Goal: Information Seeking & Learning: Learn about a topic

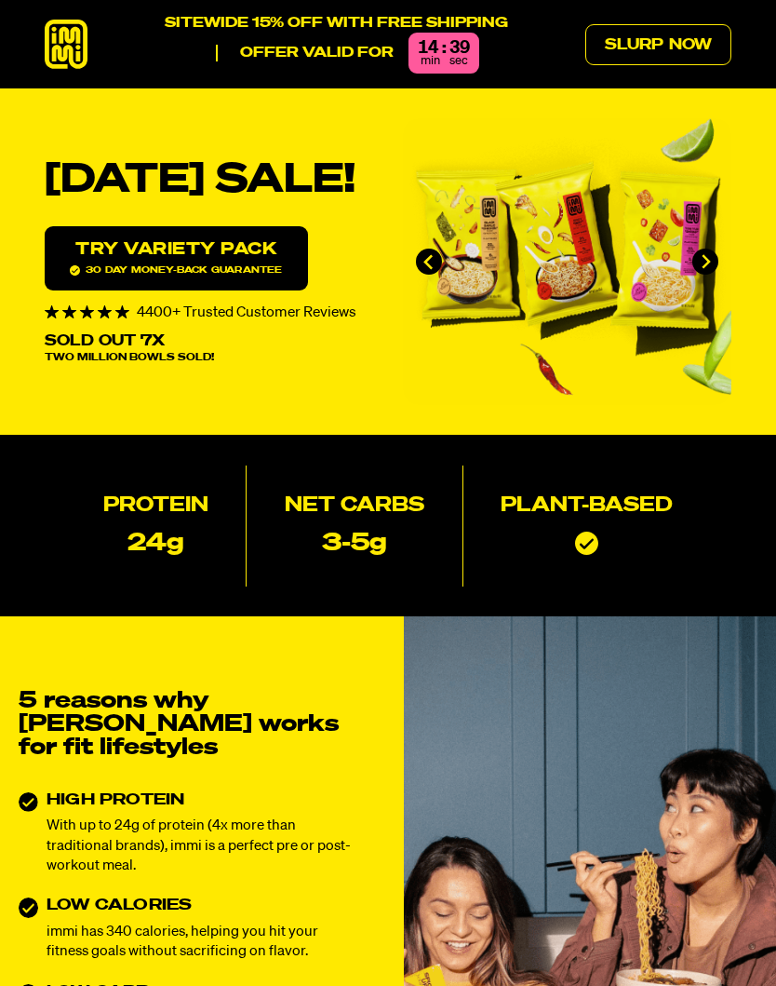
click at [713, 264] on icon "Next slide" at bounding box center [706, 262] width 16 height 16
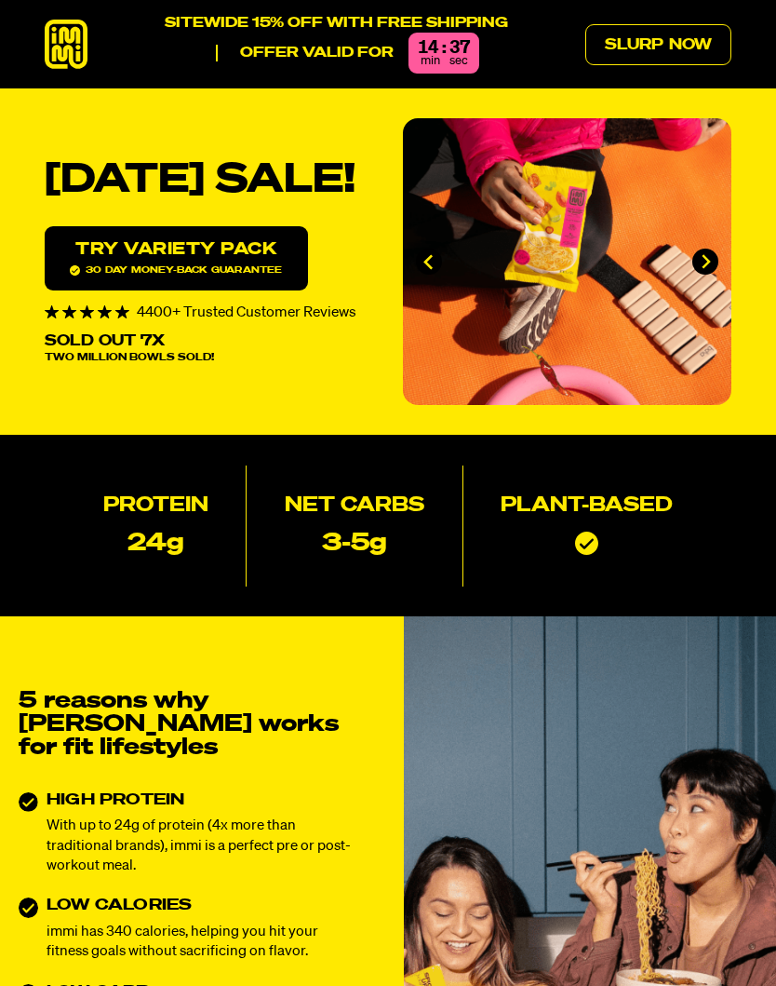
click at [721, 263] on img "2 of 4" at bounding box center [567, 261] width 329 height 287
click at [722, 257] on img "2 of 4" at bounding box center [567, 261] width 329 height 287
click at [716, 263] on button "Next slide" at bounding box center [706, 262] width 26 height 26
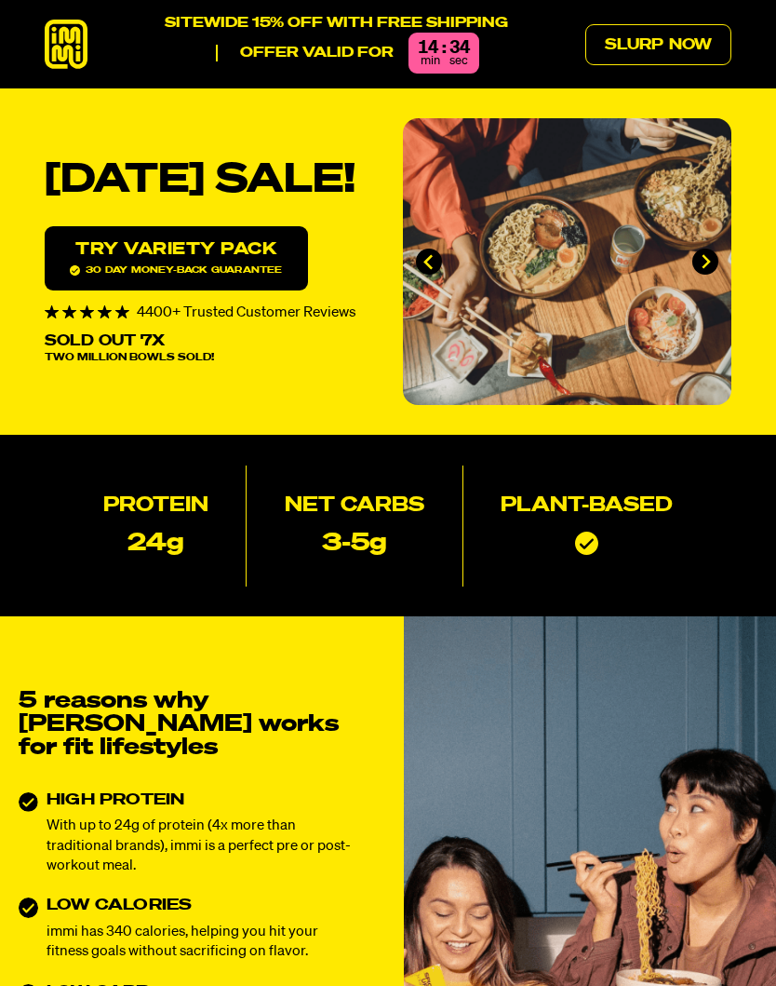
click at [714, 262] on button "Next slide" at bounding box center [706, 262] width 26 height 26
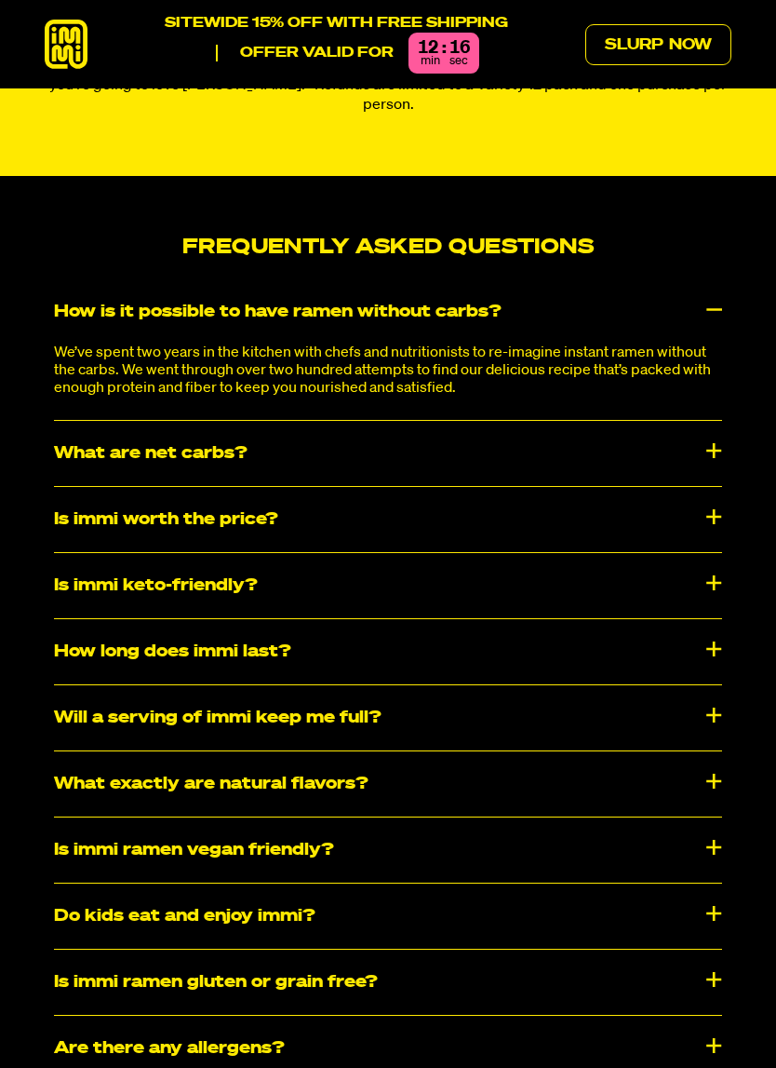
scroll to position [8089, 0]
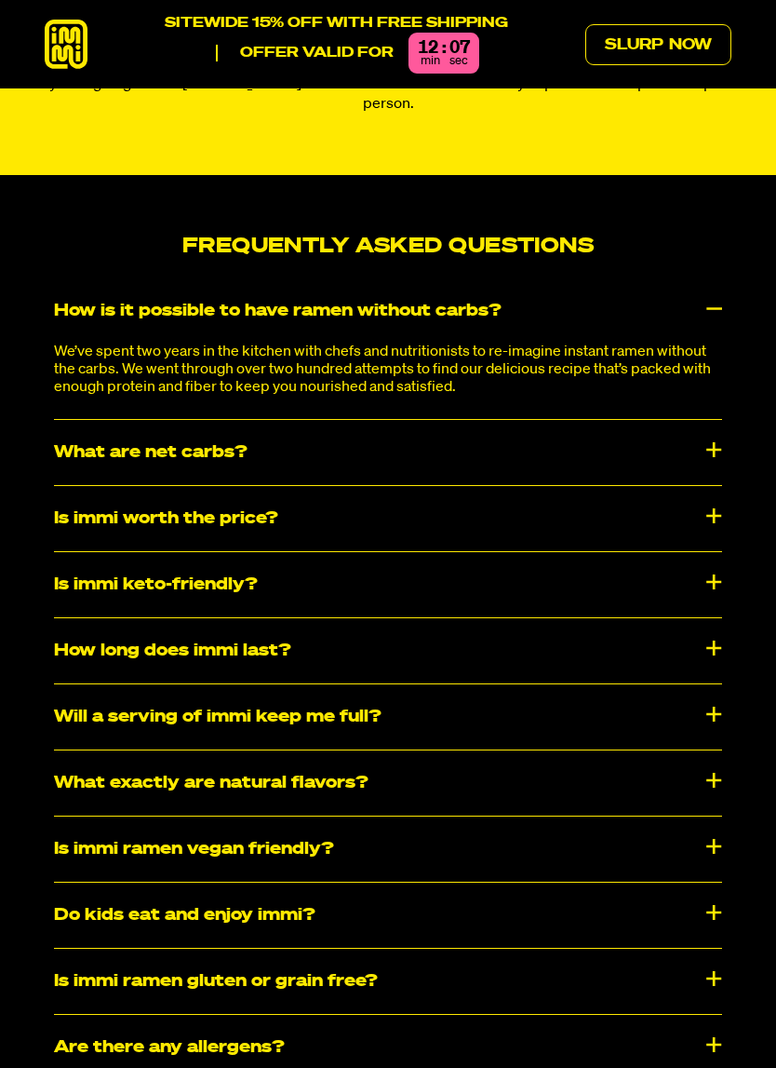
click at [712, 486] on div "Is immi worth the price?" at bounding box center [388, 518] width 668 height 65
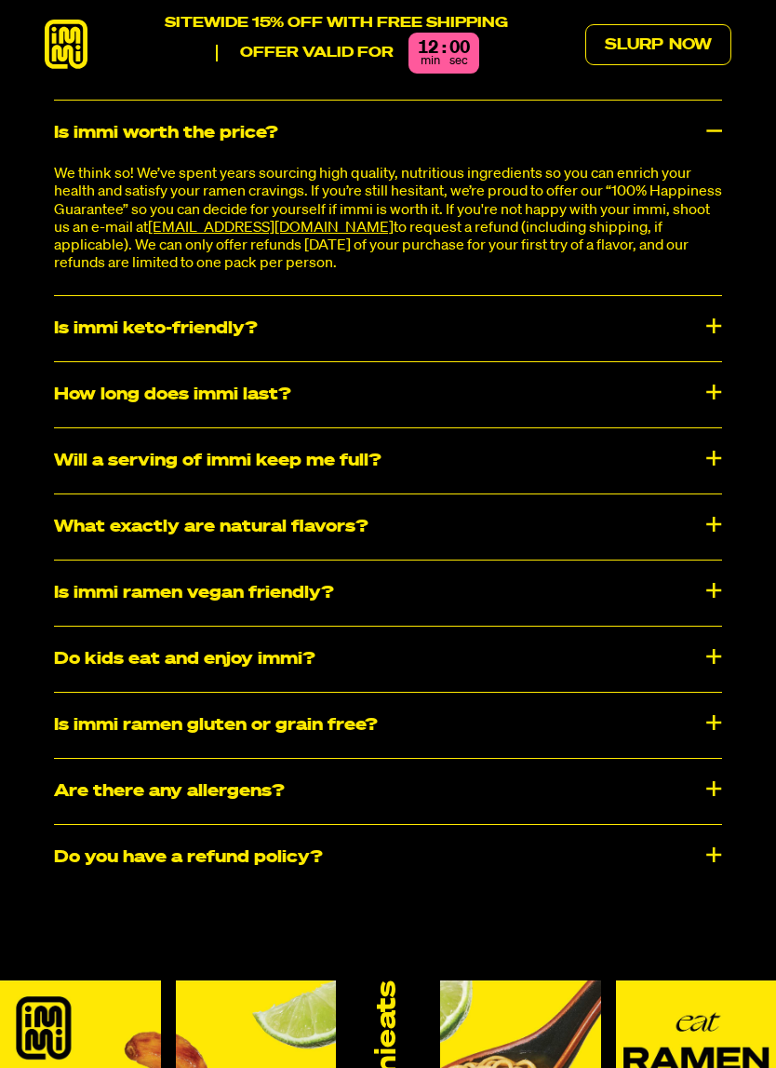
scroll to position [8476, 0]
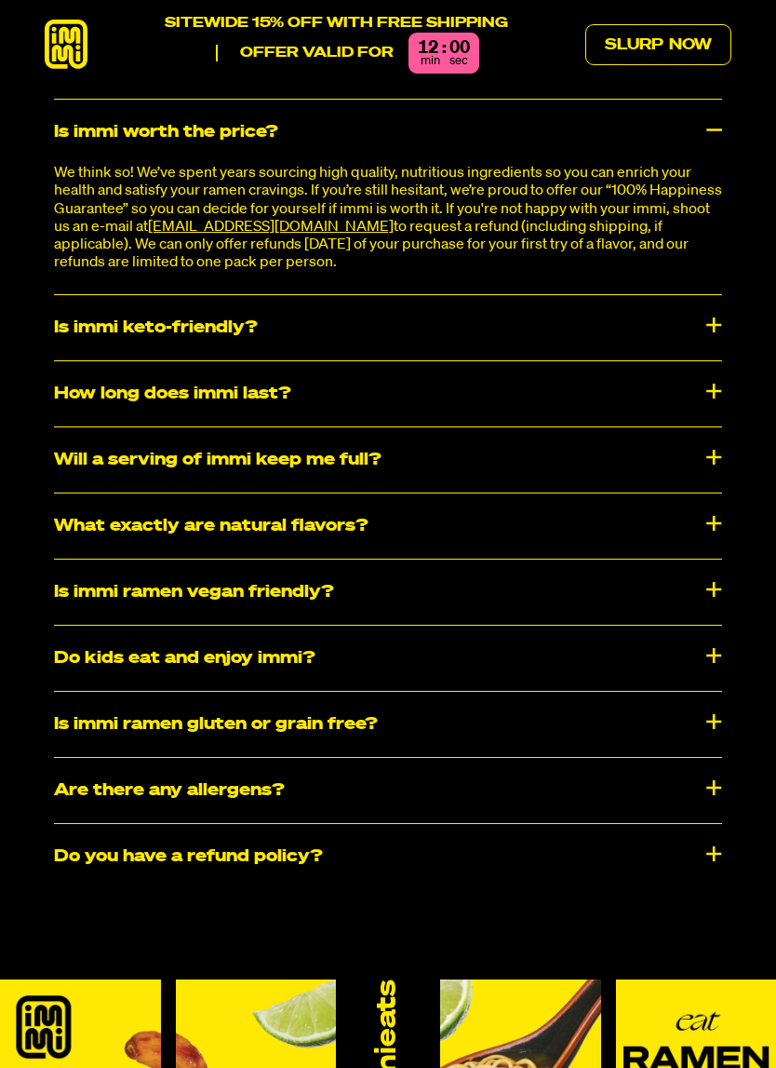
click at [712, 295] on div "Is immi keto-friendly?" at bounding box center [388, 327] width 668 height 65
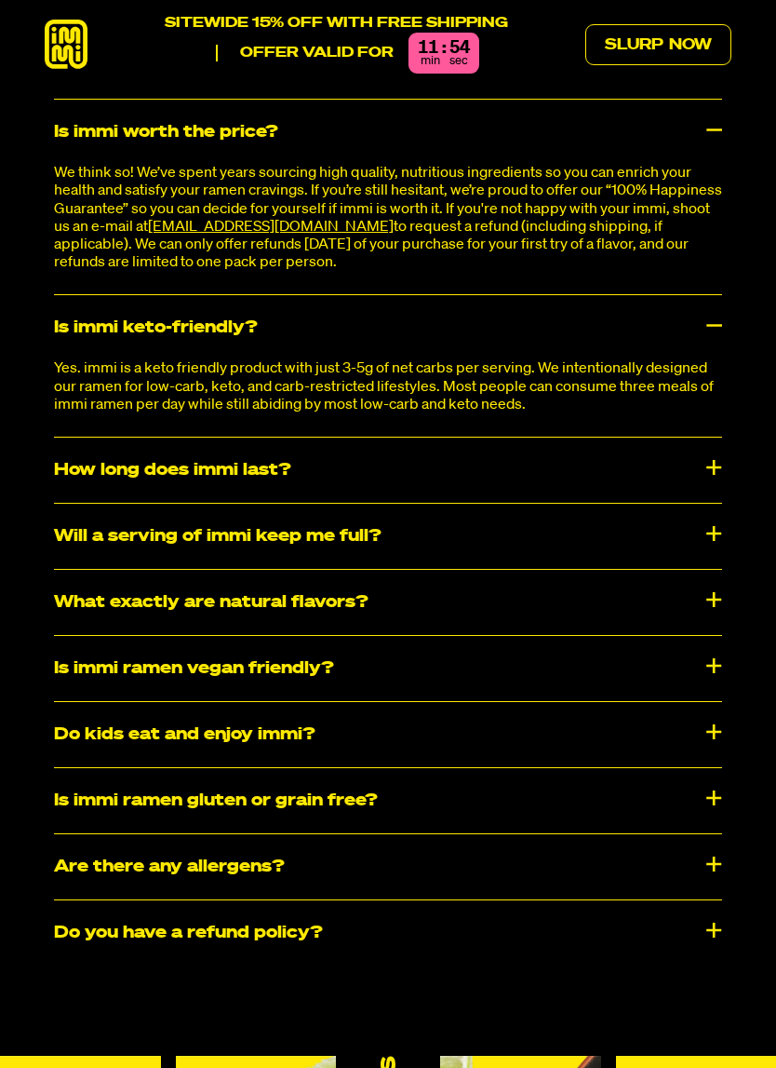
click at [709, 438] on div "How long does immi last?" at bounding box center [388, 470] width 668 height 65
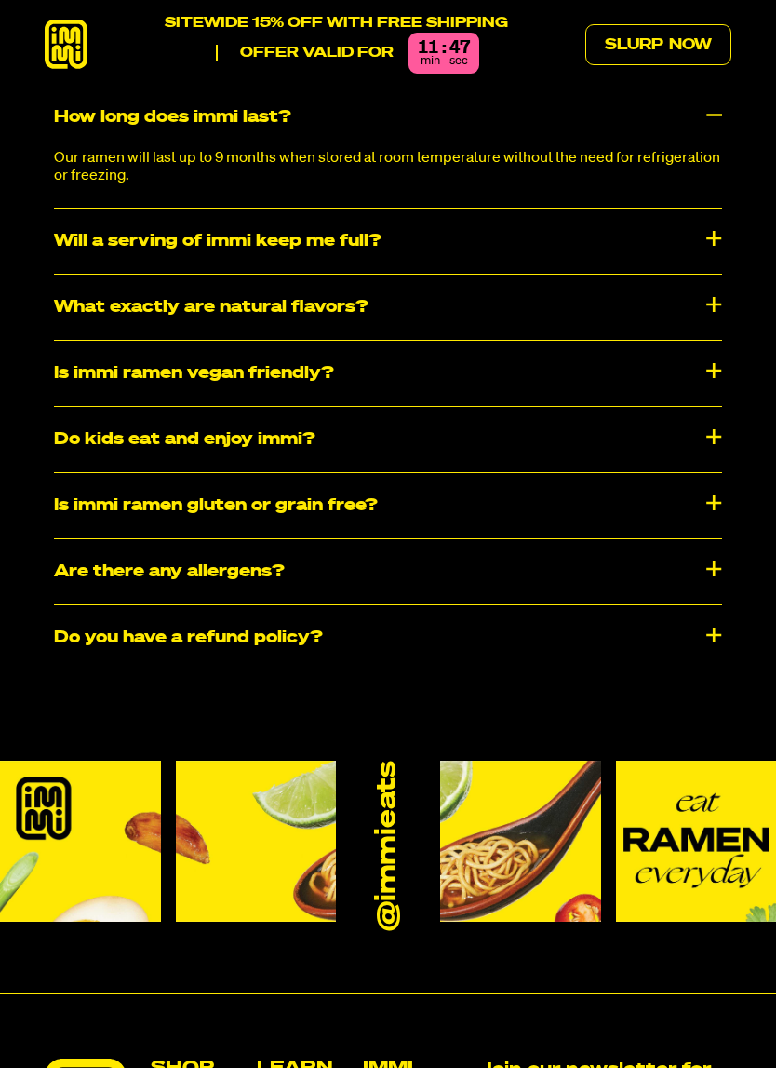
scroll to position [8830, 0]
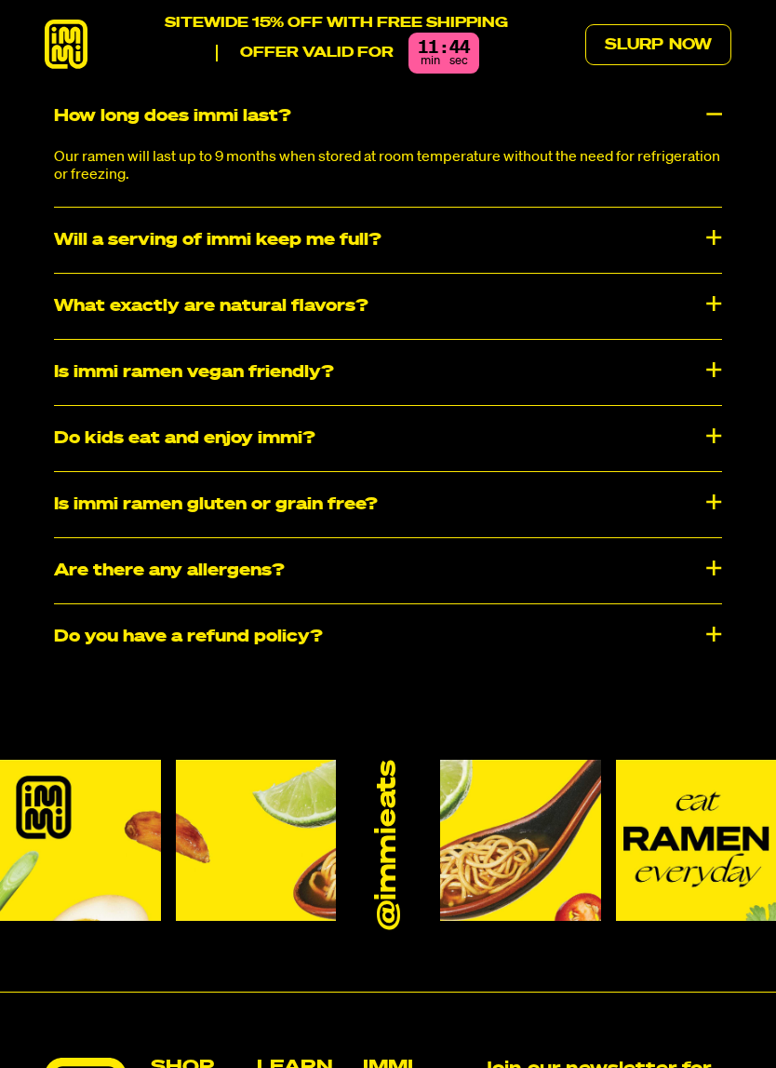
click at [721, 274] on div "What exactly are natural flavors?" at bounding box center [388, 306] width 668 height 65
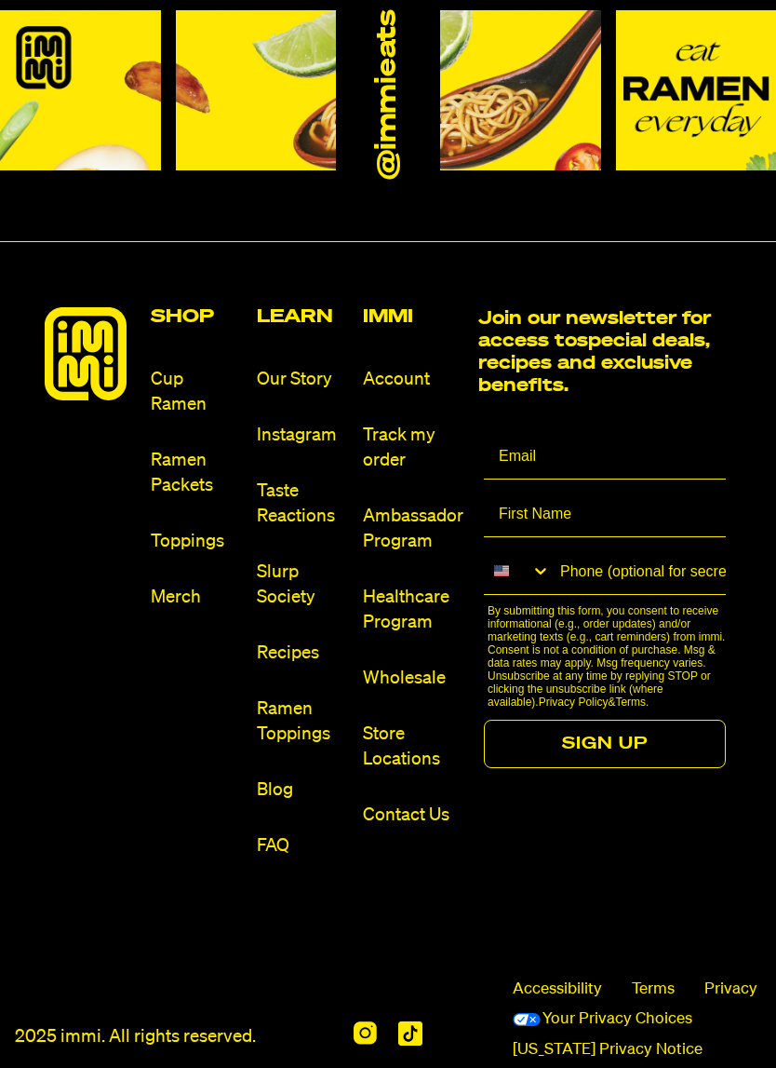
scroll to position [9649, 0]
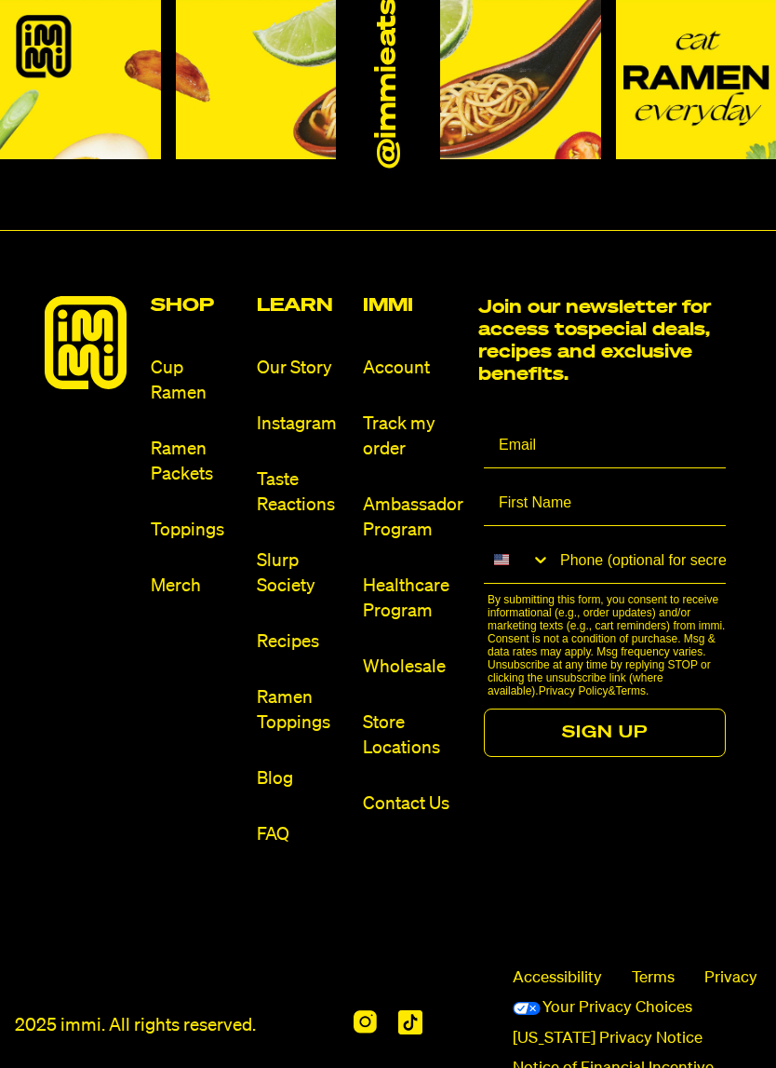
click at [186, 518] on link "Toppings" at bounding box center [196, 530] width 91 height 25
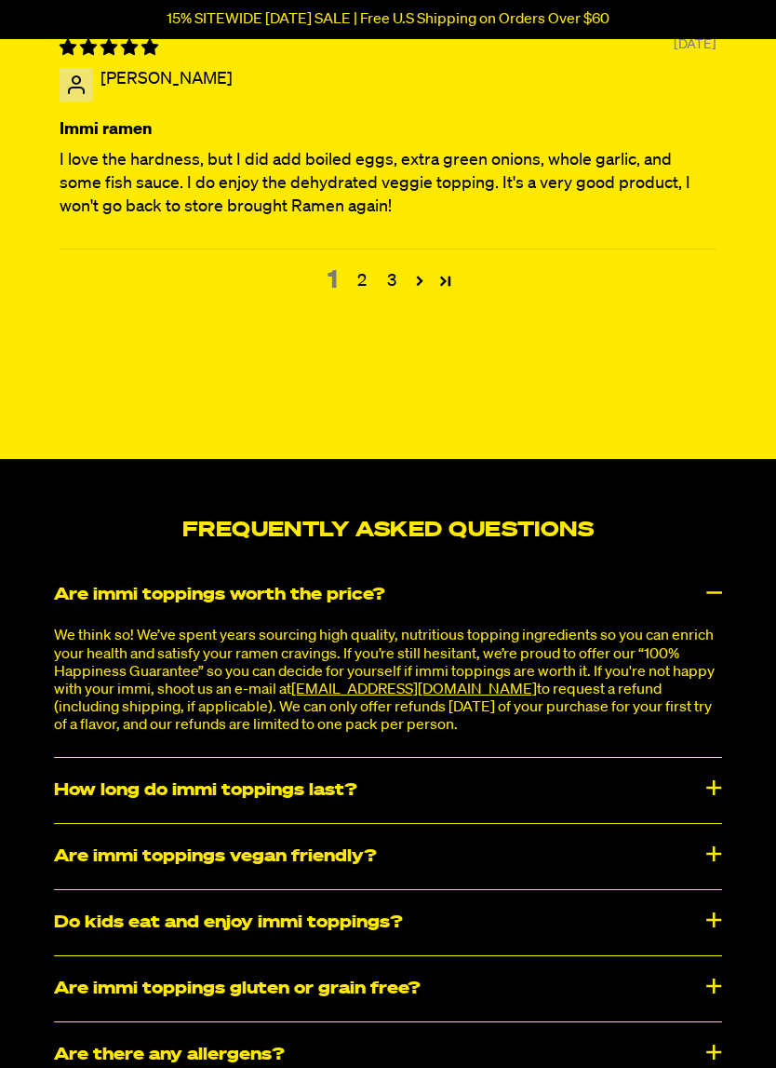
scroll to position [5867, 0]
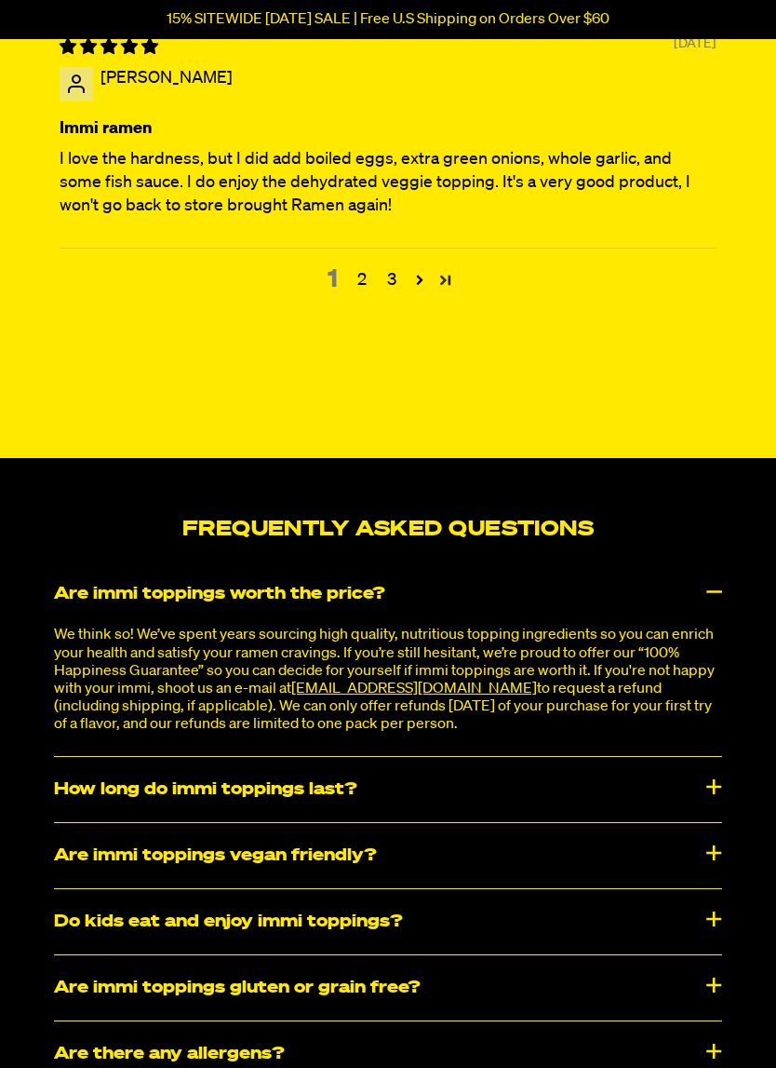
click at [452, 292] on link "Page 82" at bounding box center [446, 279] width 26 height 26
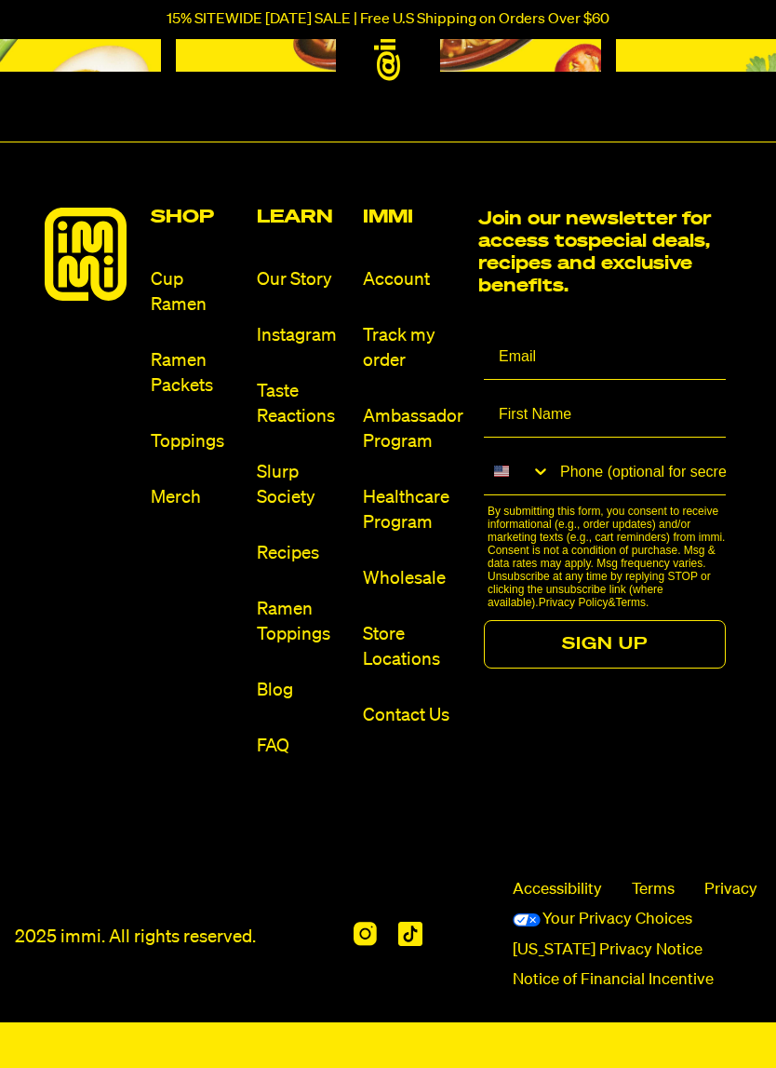
scroll to position [7643, 0]
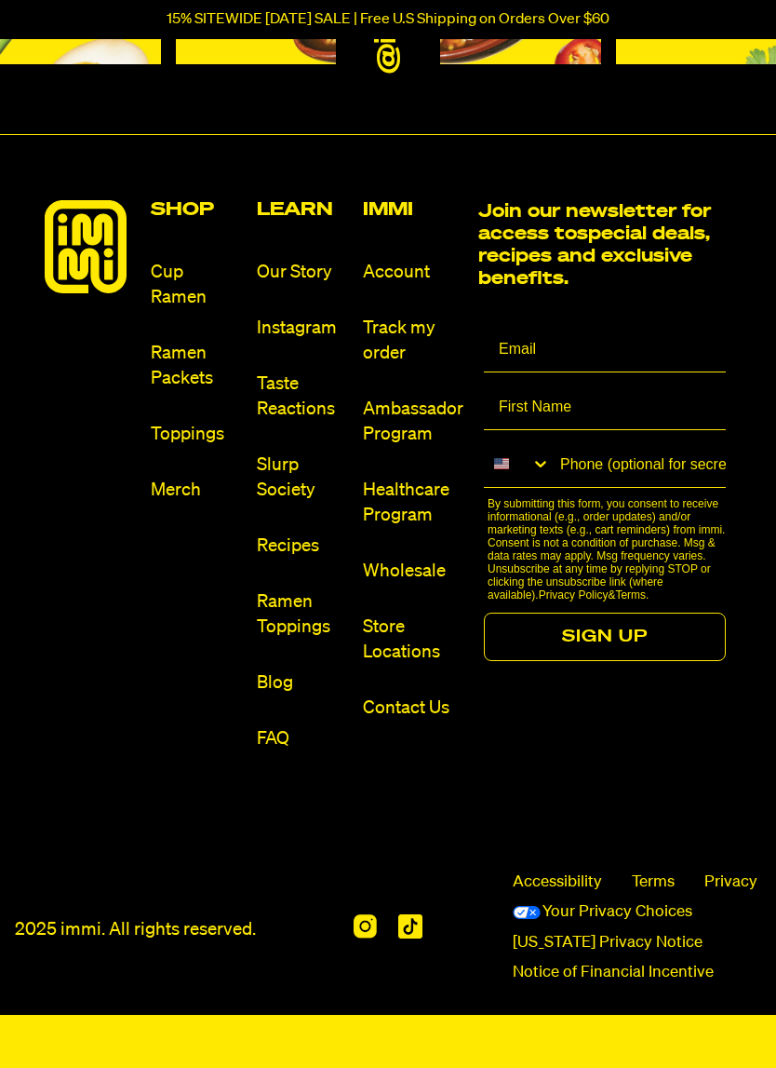
click at [411, 577] on link "Wholesale" at bounding box center [413, 571] width 101 height 25
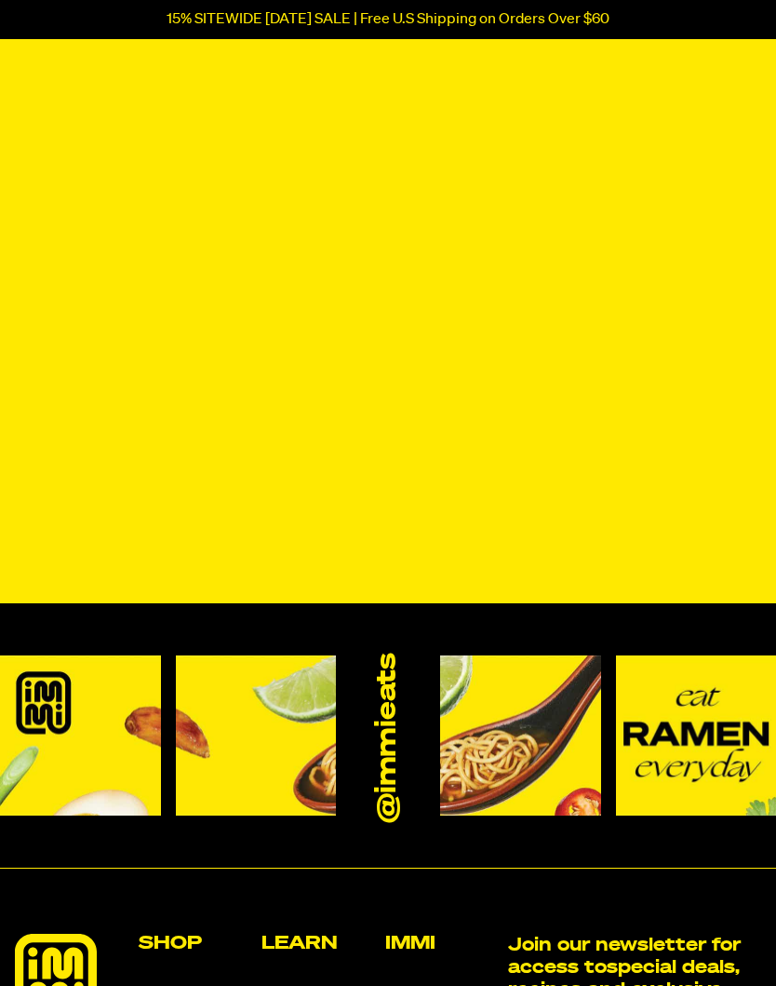
scroll to position [532, 0]
